Goal: Task Accomplishment & Management: Manage account settings

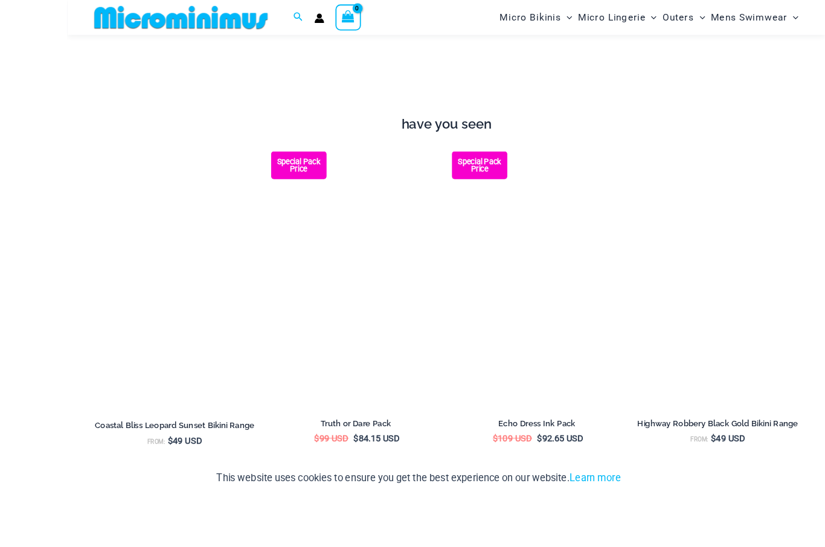
scroll to position [1249, 0]
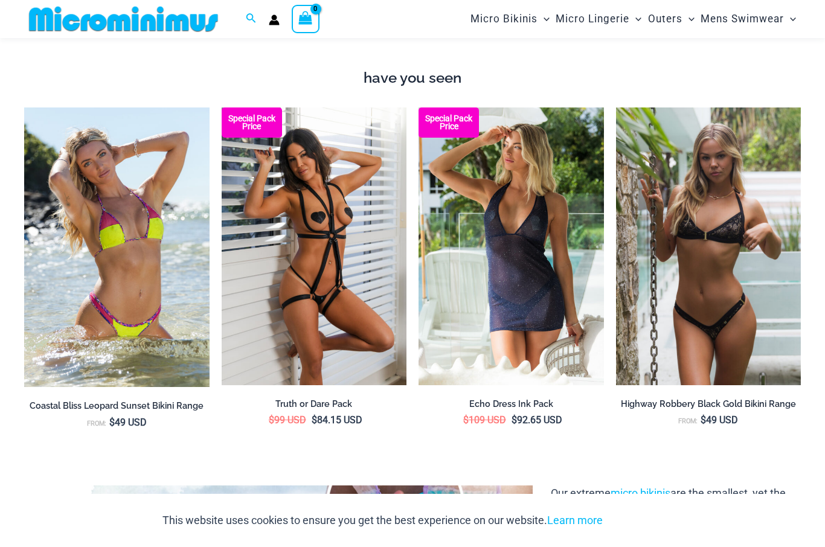
click at [418, 107] on img at bounding box center [418, 107] width 0 height 0
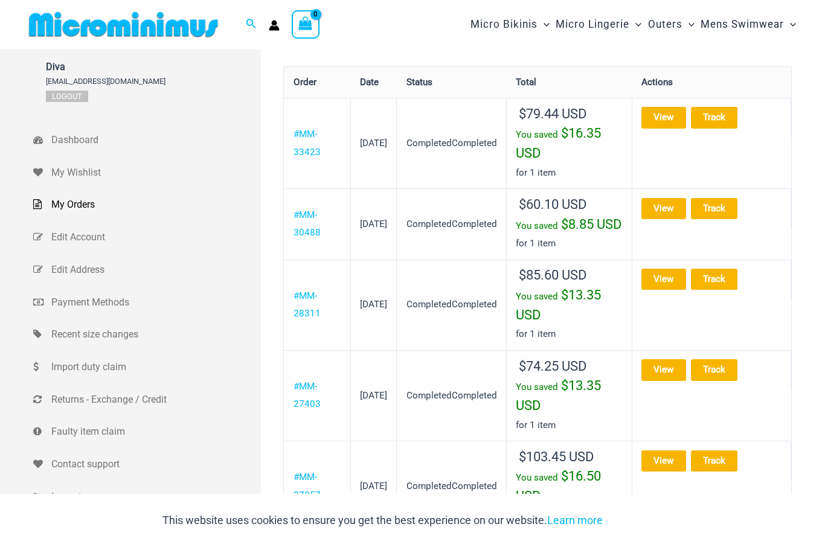
click at [316, 133] on link "#MM-33423" at bounding box center [306, 143] width 27 height 29
